Goal: Task Accomplishment & Management: Manage account settings

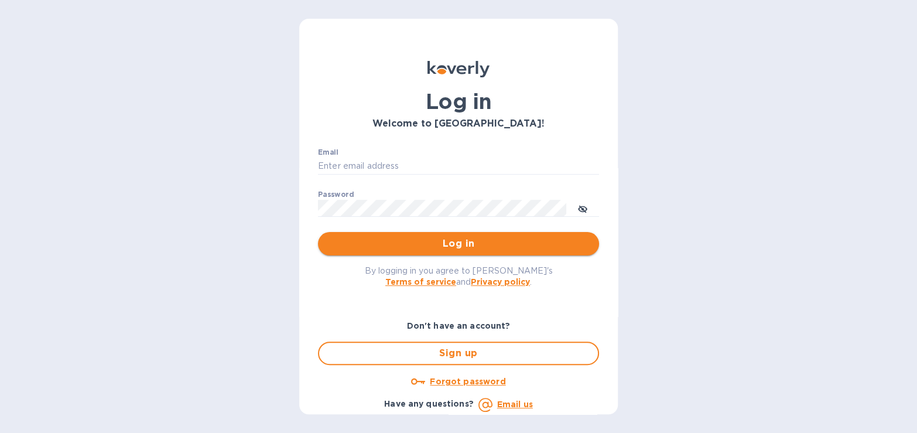
type input "[PERSON_NAME][EMAIL_ADDRESS][PERSON_NAME][DOMAIN_NAME]"
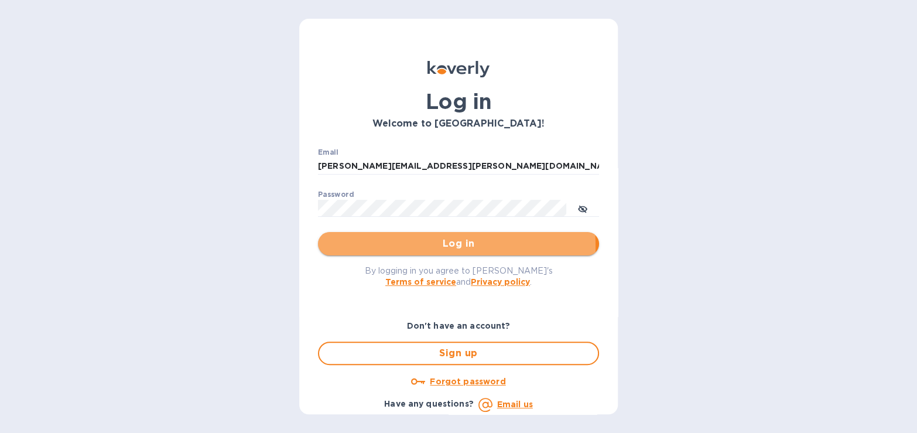
click at [362, 248] on span "Log in" at bounding box center [458, 243] width 262 height 14
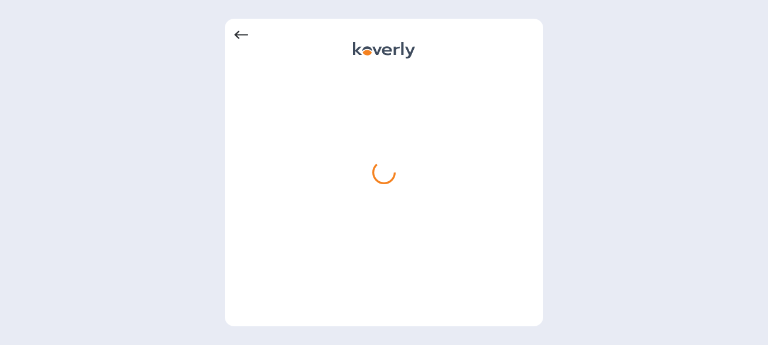
click at [562, 197] on div at bounding box center [384, 172] width 768 height 345
